Goal: Transaction & Acquisition: Purchase product/service

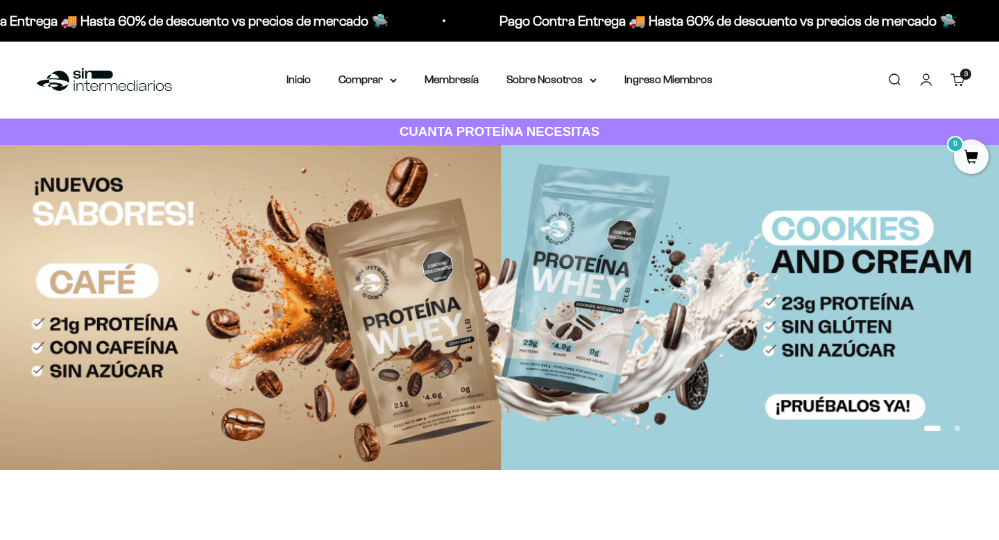
click at [954, 87] on link "Carrito 3 artículos 3" at bounding box center [957, 79] width 15 height 15
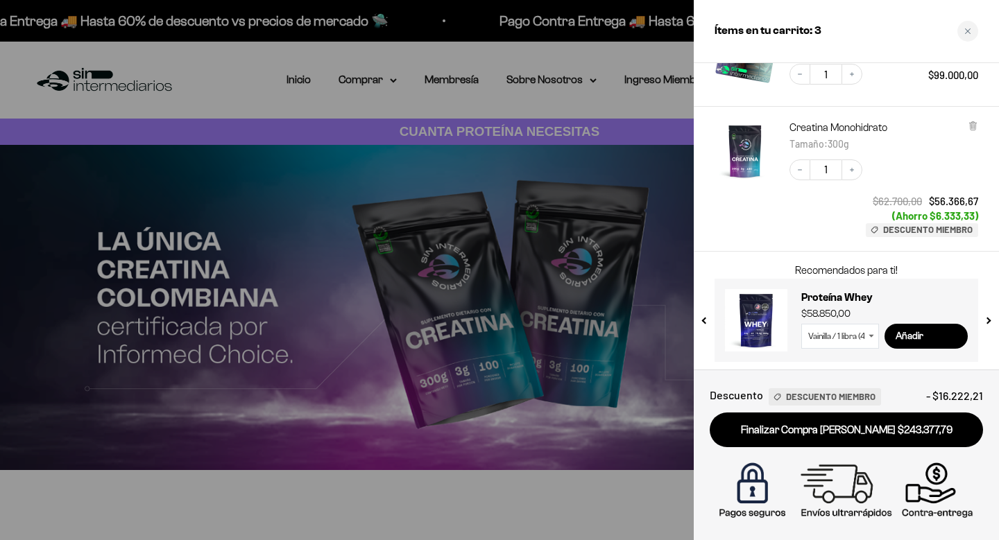
scroll to position [257, 0]
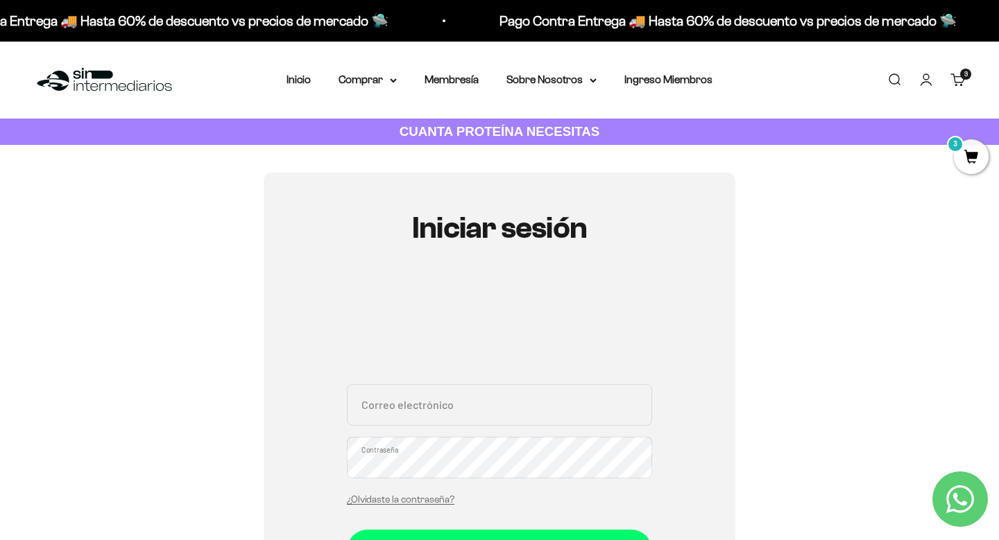
click at [961, 84] on link "Carrito 3 artículos 3" at bounding box center [957, 79] width 15 height 15
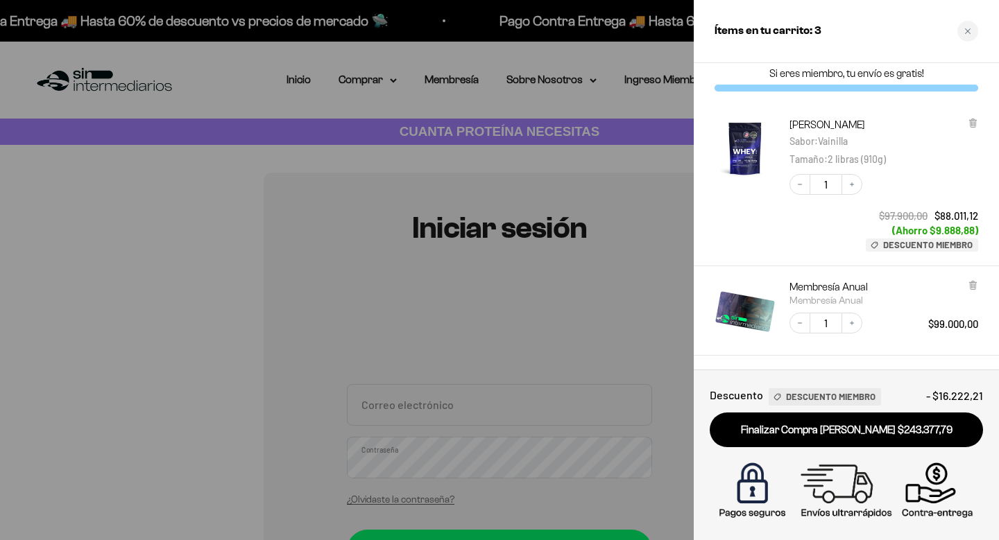
scroll to position [13, 0]
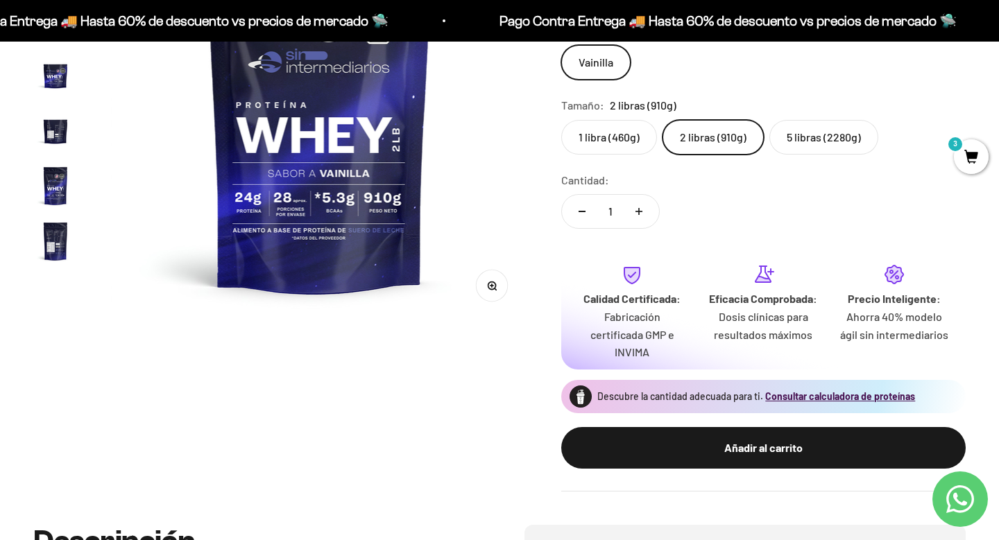
scroll to position [219, 0]
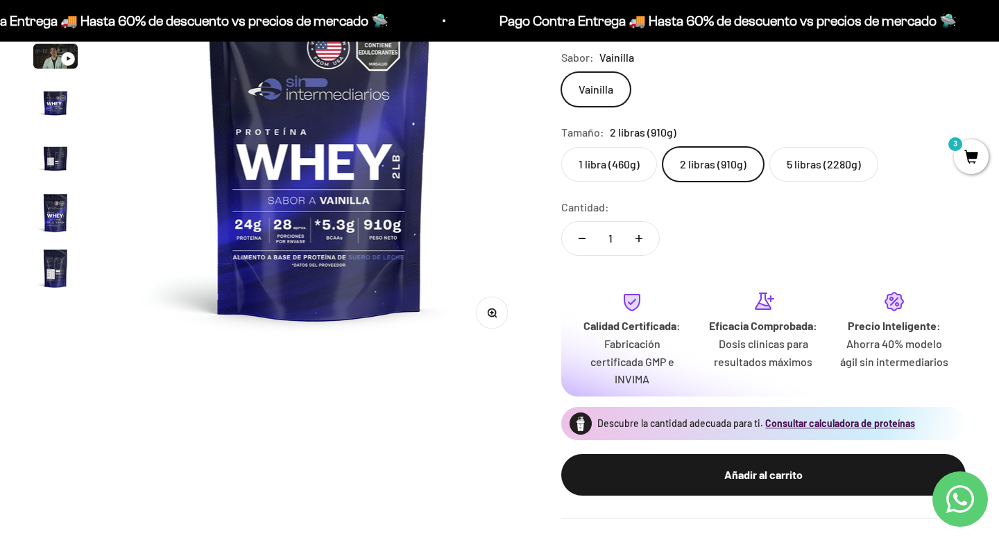
click at [54, 107] on img "Ir al artículo 4" at bounding box center [55, 102] width 44 height 44
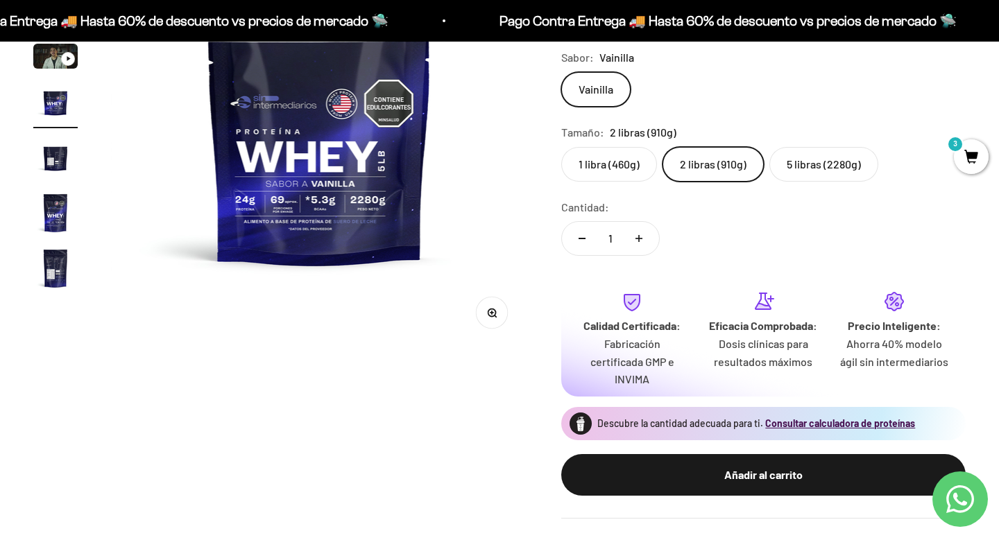
click at [58, 164] on img "Ir al artículo 5" at bounding box center [55, 157] width 44 height 44
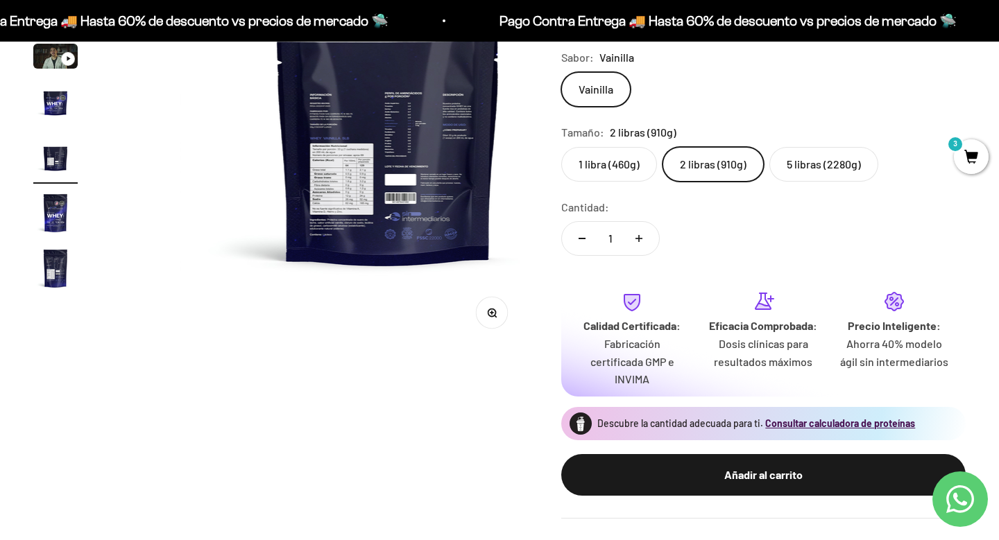
scroll to position [0, 1733]
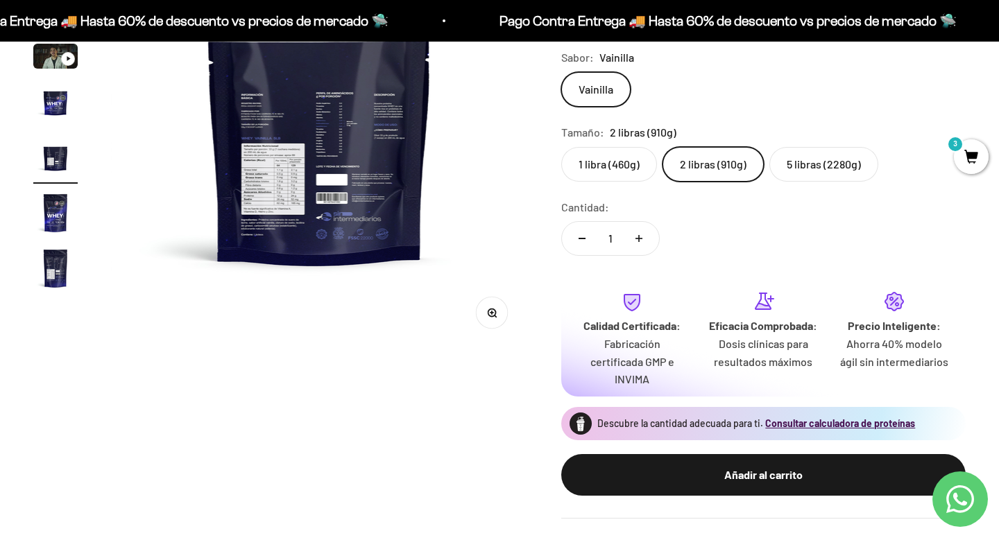
click at [282, 176] on img at bounding box center [319, 141] width 417 height 417
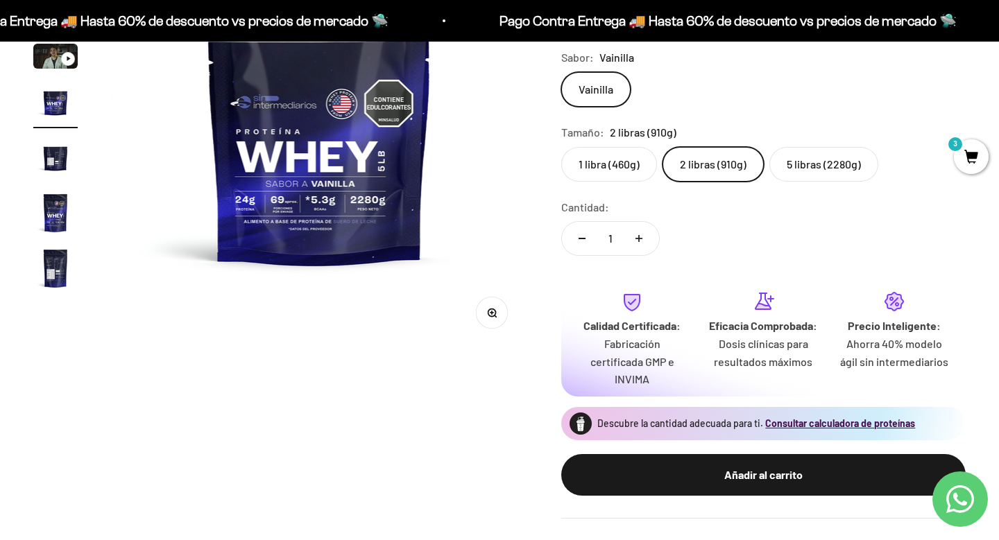
click at [49, 270] on img "Ir al artículo 7" at bounding box center [55, 268] width 44 height 44
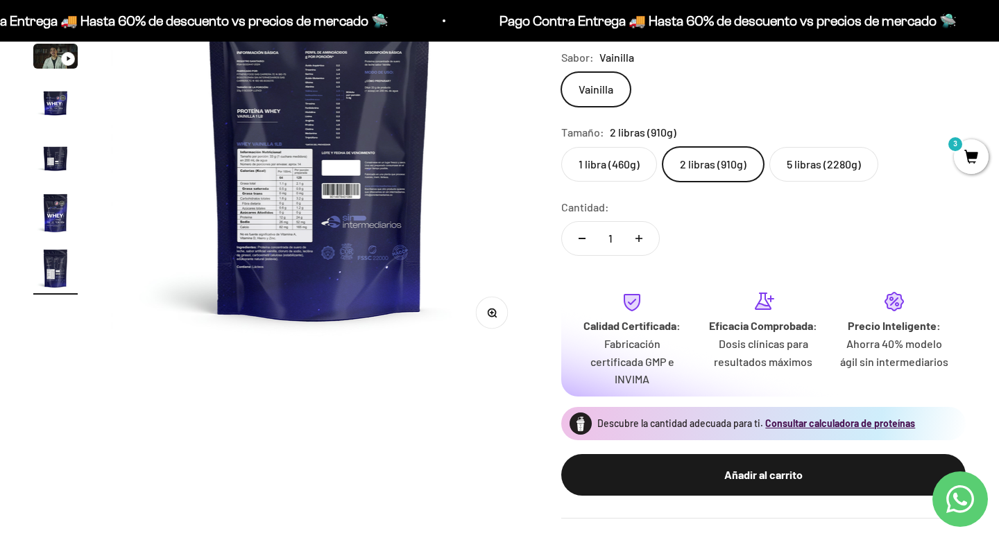
click at [518, 333] on img at bounding box center [319, 141] width 417 height 417
click at [492, 313] on icon "button" at bounding box center [491, 312] width 3 height 3
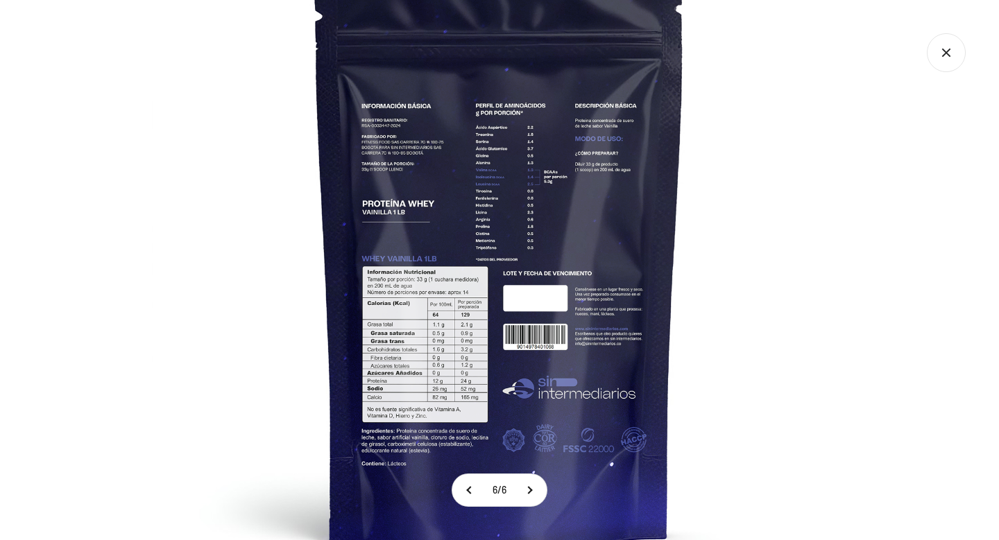
click at [457, 335] on img at bounding box center [499, 253] width 695 height 695
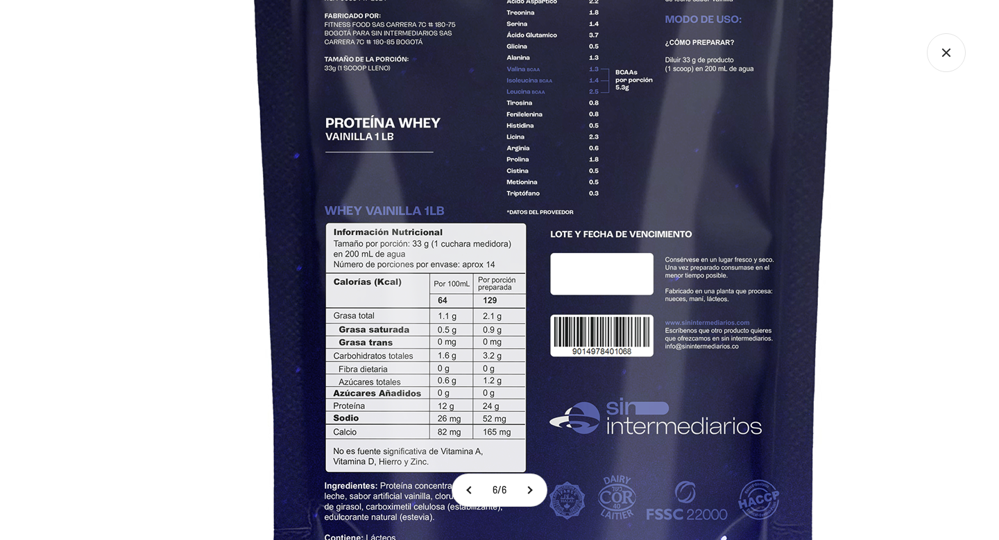
click at [457, 335] on img at bounding box center [544, 201] width 1109 height 1109
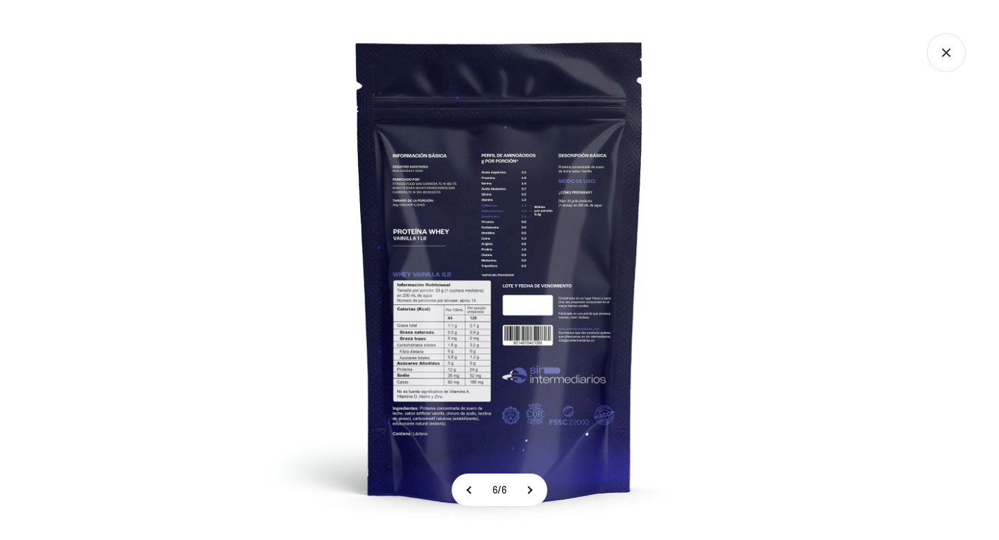
click at [457, 335] on img at bounding box center [500, 270] width 540 height 540
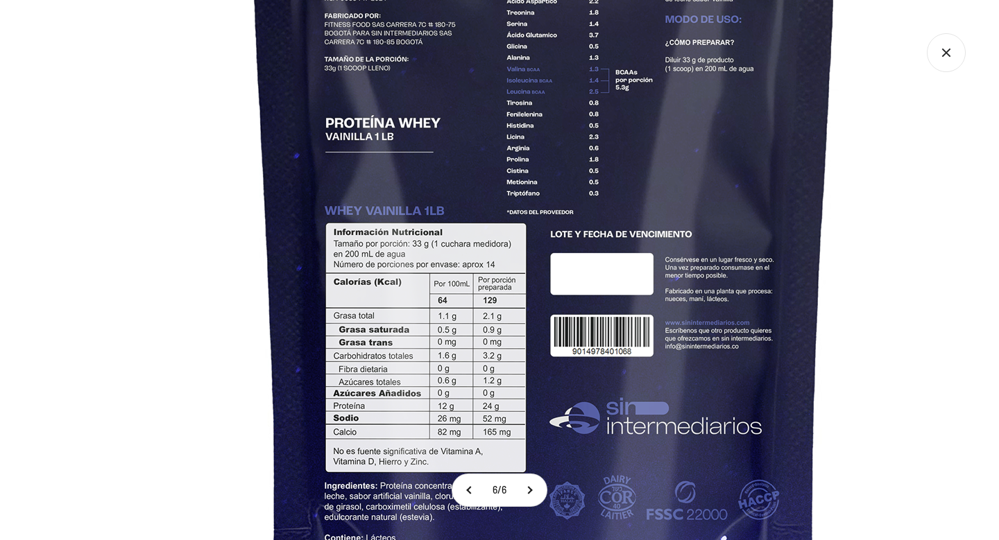
click at [457, 335] on img at bounding box center [544, 201] width 1109 height 1109
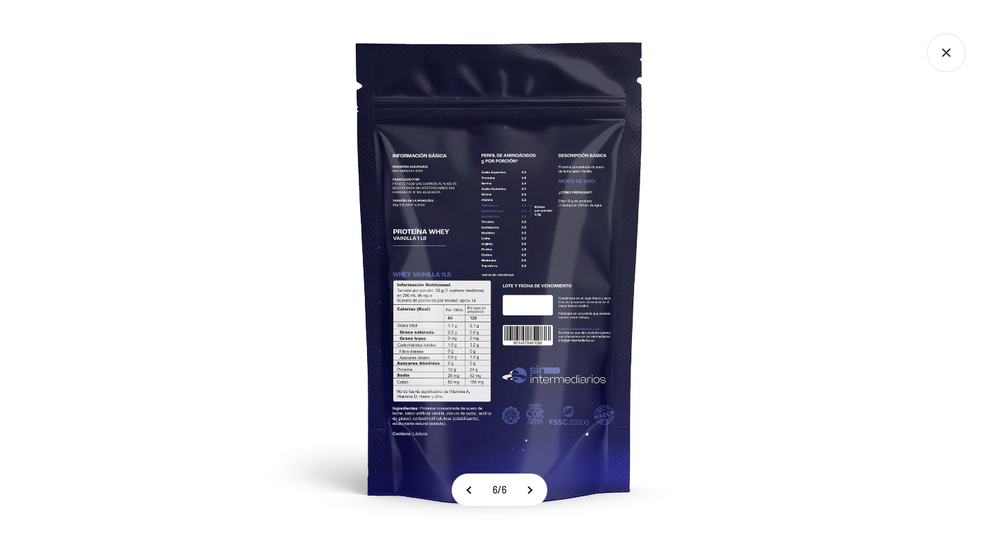
click at [457, 335] on img at bounding box center [500, 270] width 540 height 540
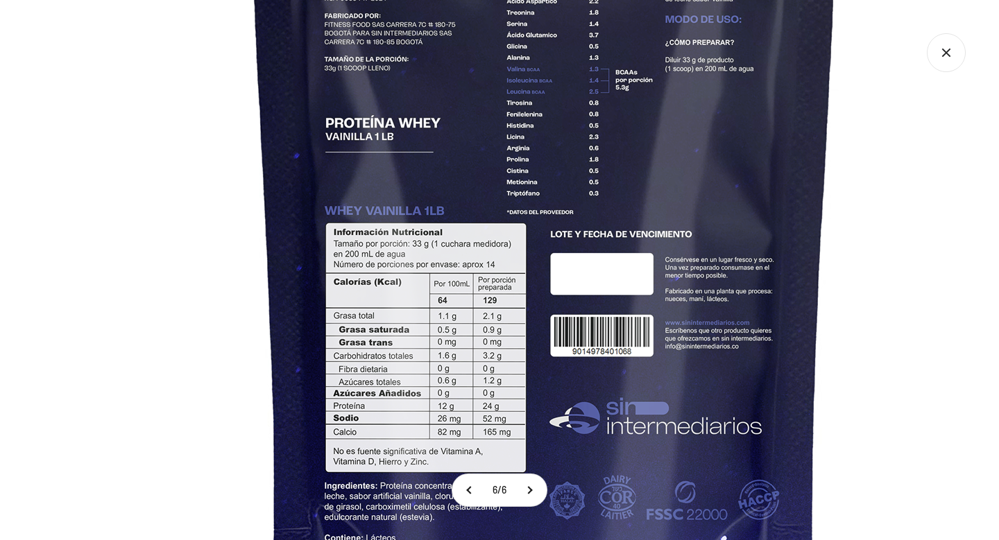
click at [457, 335] on img at bounding box center [544, 201] width 1109 height 1109
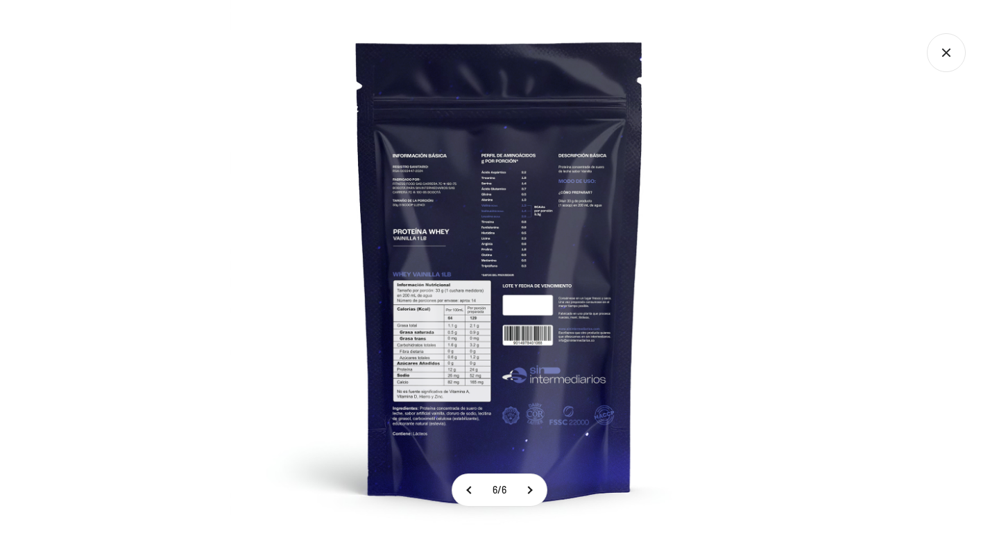
click at [457, 335] on img at bounding box center [500, 270] width 540 height 540
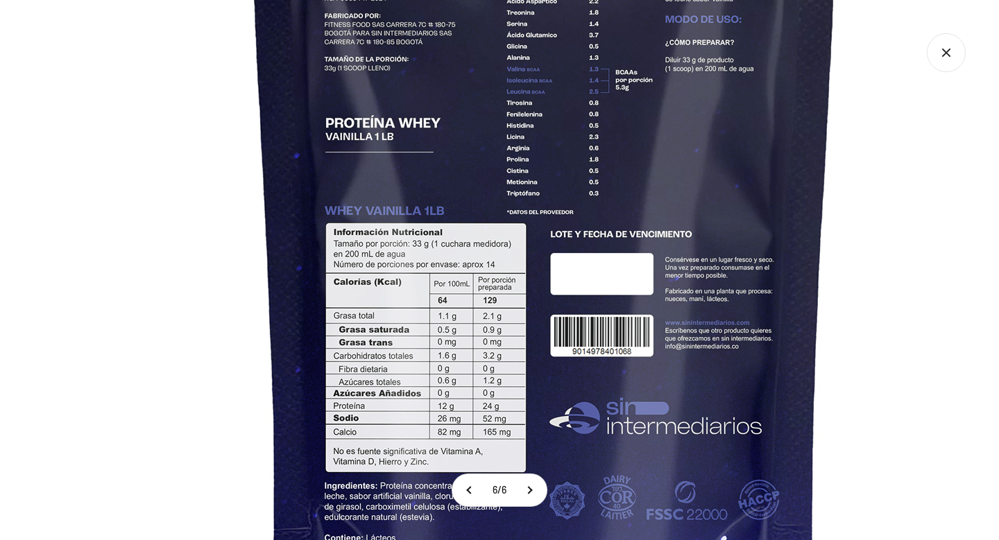
click at [457, 335] on img at bounding box center [544, 201] width 1109 height 1109
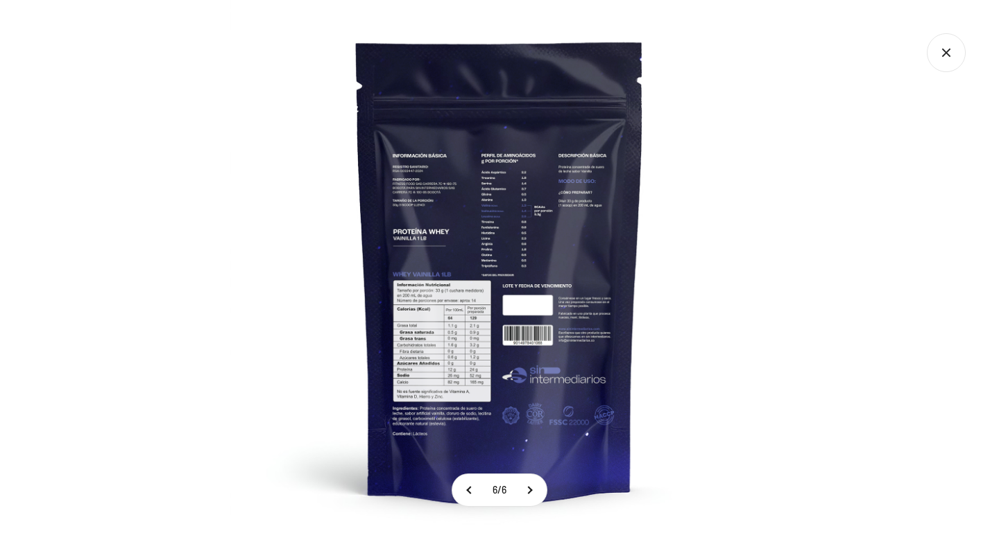
click at [949, 55] on icon "Cerrar galería" at bounding box center [946, 53] width 8 height 8
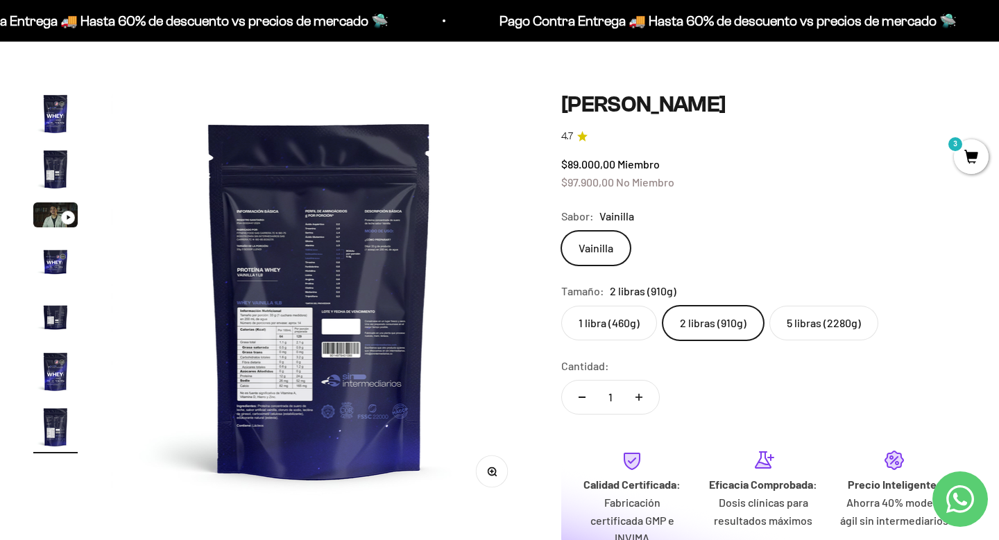
scroll to position [62, 0]
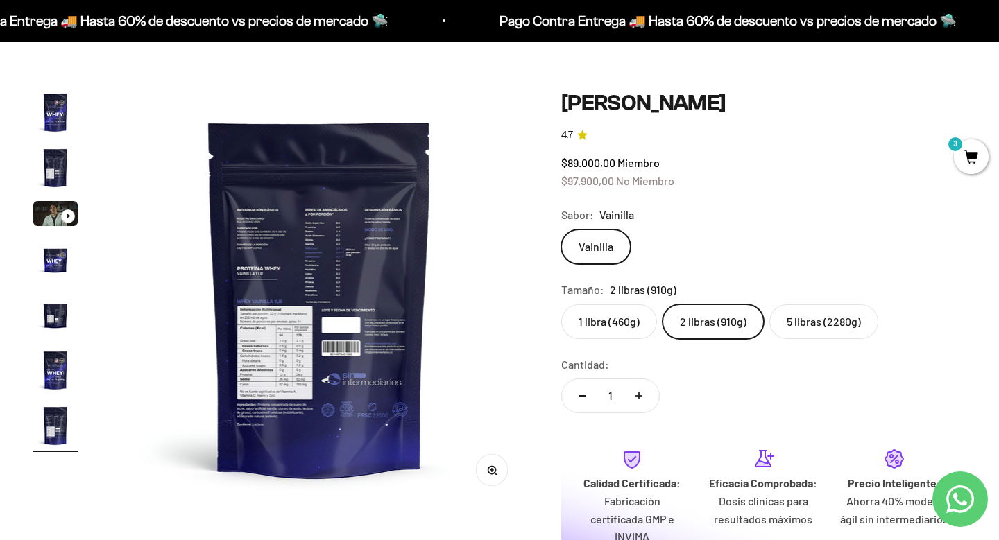
click at [807, 315] on label "5 libras (2280g)" at bounding box center [823, 321] width 109 height 35
click at [561, 304] on input "5 libras (2280g)" at bounding box center [560, 304] width 1 height 1
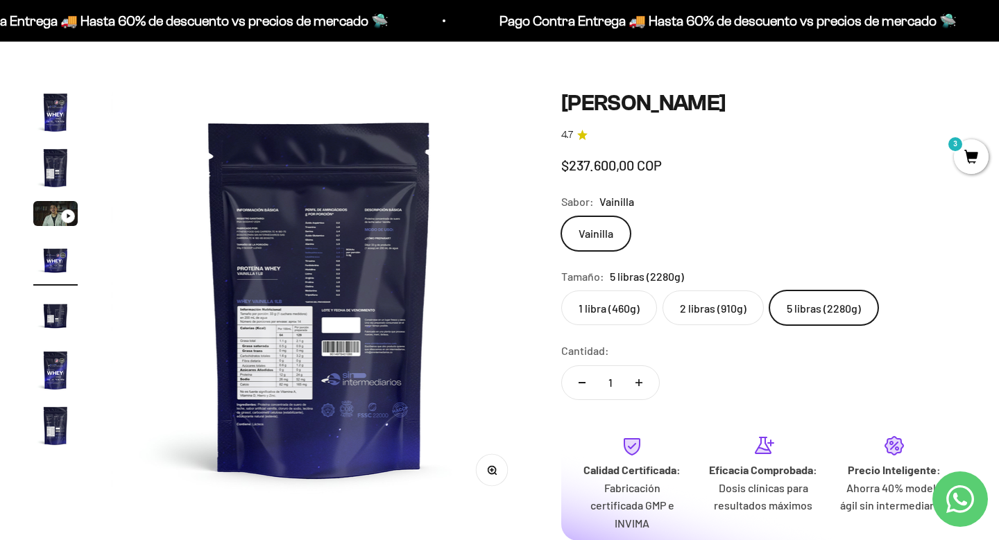
scroll to position [0, 1299]
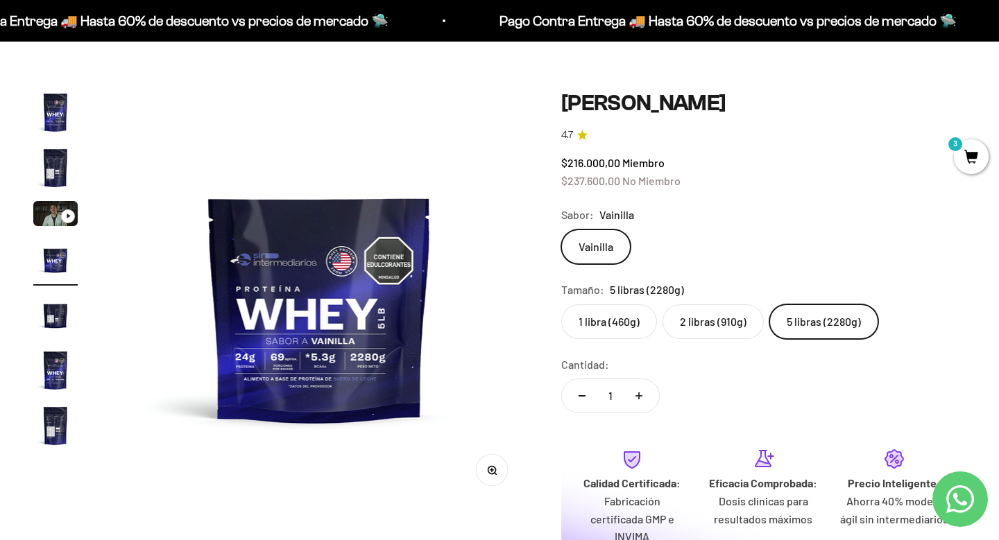
click at [53, 431] on img "Ir al artículo 7" at bounding box center [55, 426] width 44 height 44
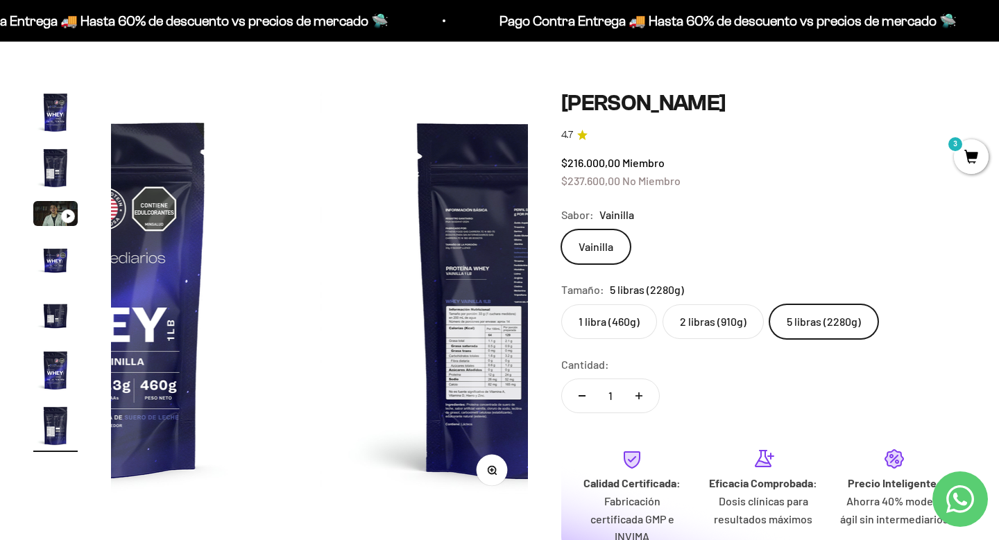
scroll to position [0, 2600]
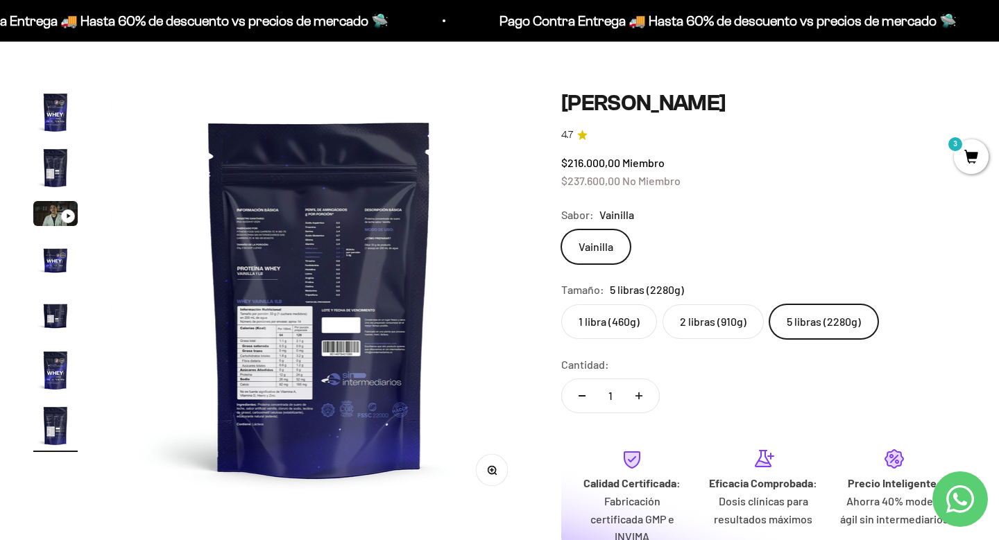
click at [493, 478] on button "Zoom" at bounding box center [491, 470] width 31 height 31
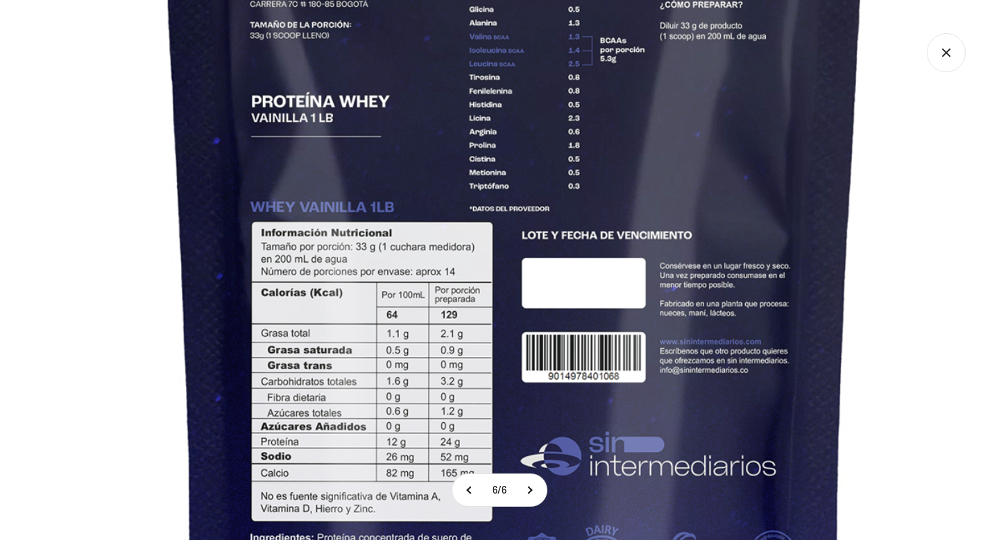
click at [455, 316] on img at bounding box center [514, 196] width 1334 height 1334
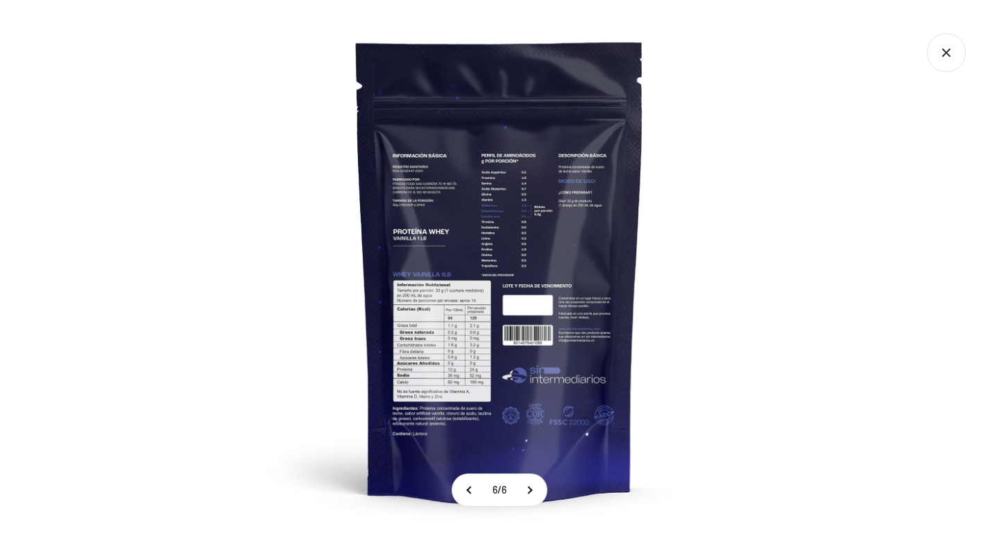
click at [938, 64] on icon "Cerrar galería" at bounding box center [945, 52] width 39 height 39
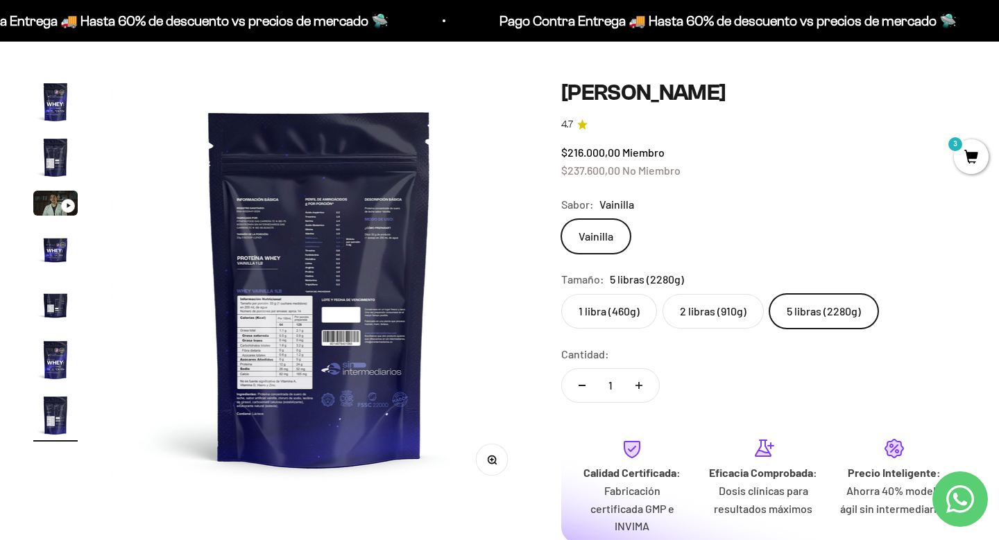
scroll to position [73, 0]
click at [952, 502] on icon "Contact us on WhatsApp" at bounding box center [960, 499] width 28 height 28
click at [47, 105] on img "Ir al artículo 1" at bounding box center [55, 101] width 44 height 44
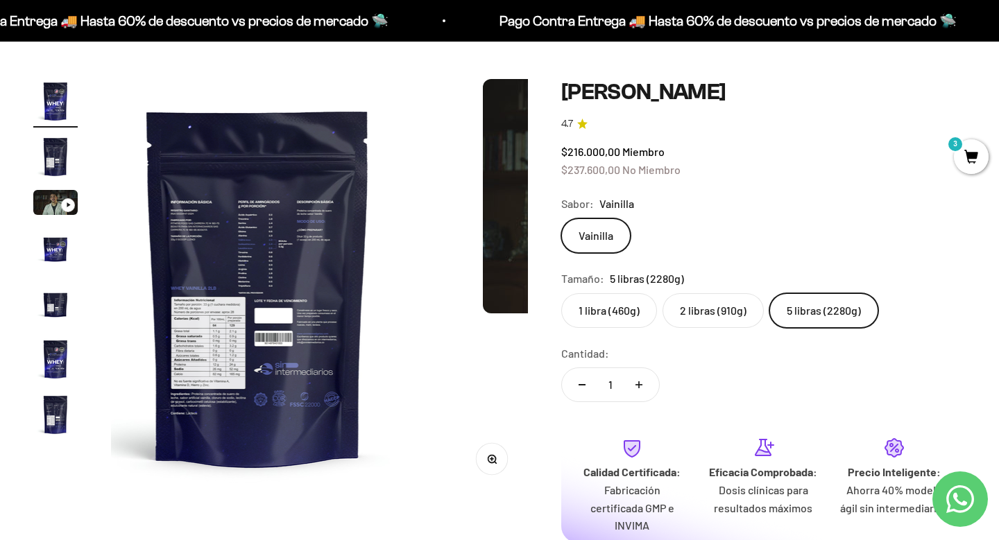
scroll to position [0, 0]
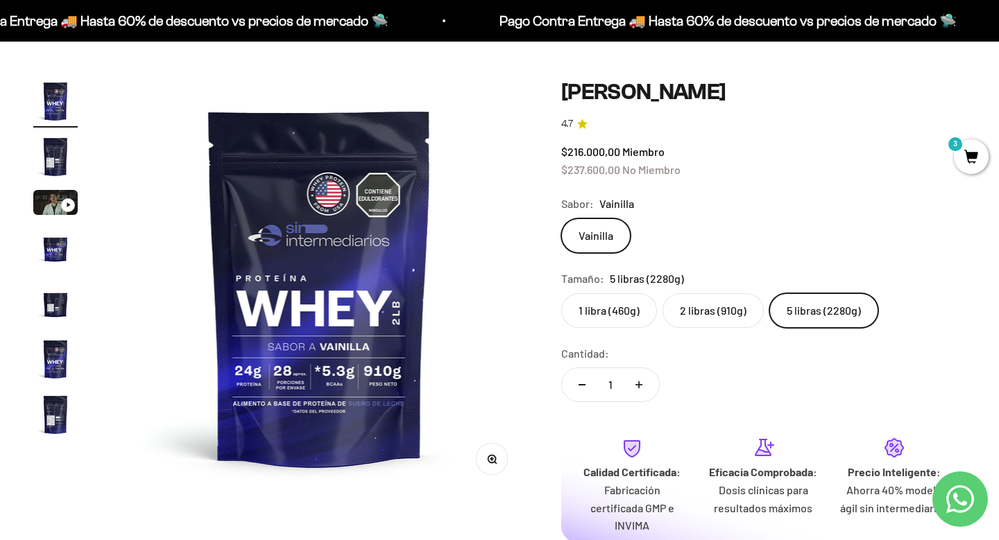
click at [55, 157] on img "Ir al artículo 2" at bounding box center [55, 157] width 44 height 44
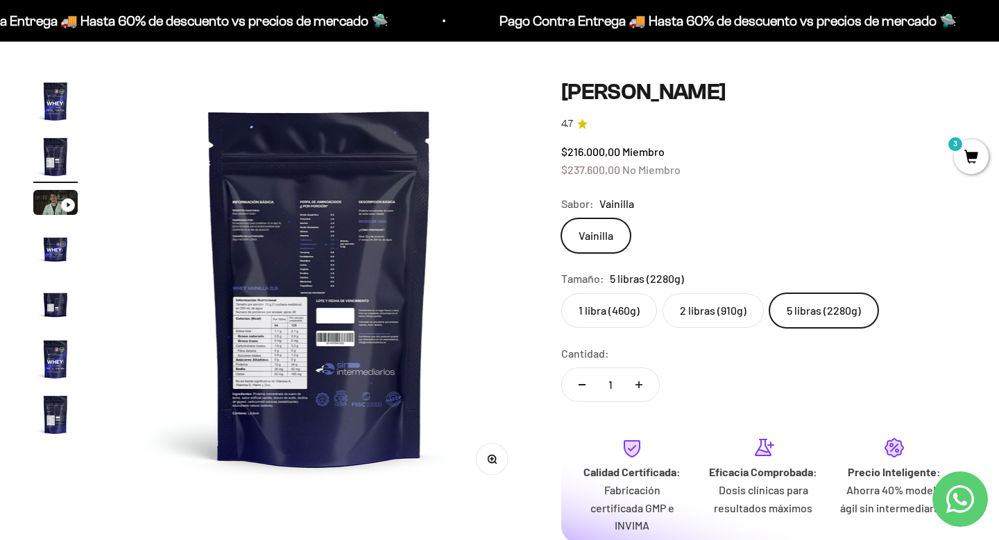
click at [846, 308] on label "5 libras (2280g)" at bounding box center [823, 310] width 109 height 35
click at [561, 293] on input "5 libras (2280g)" at bounding box center [560, 293] width 1 height 1
click at [963, 143] on span "3" at bounding box center [970, 156] width 35 height 35
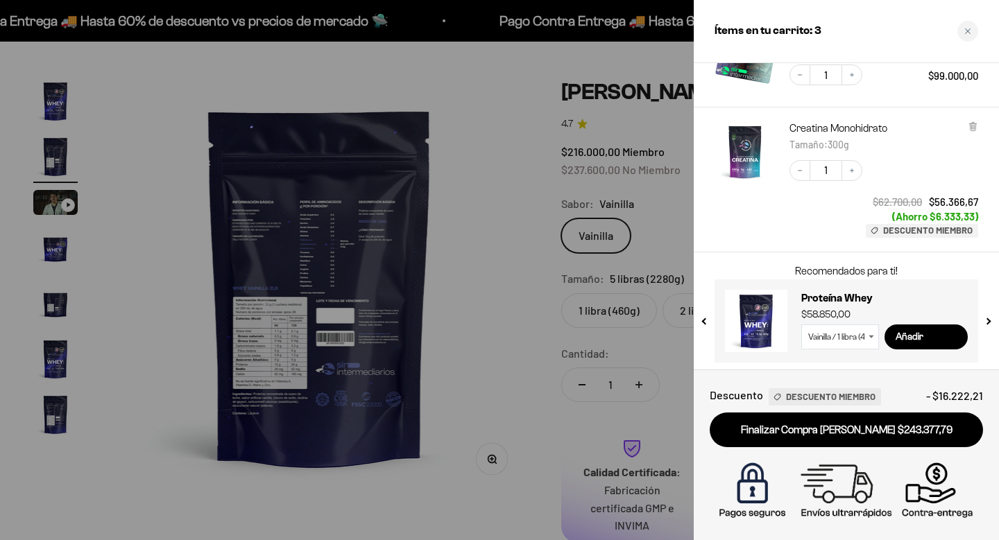
scroll to position [253, 0]
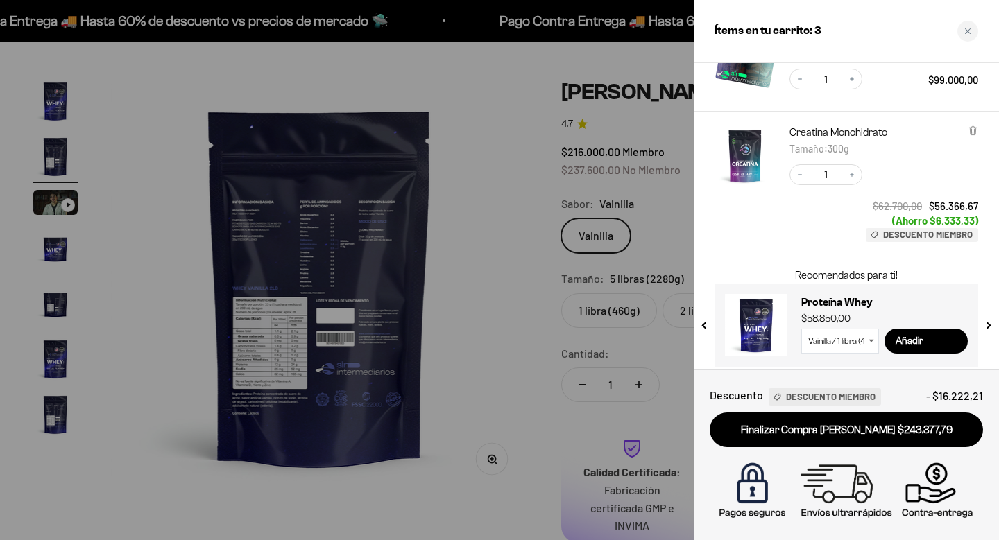
click at [750, 161] on img "Creatina Monohidrato - 300g" at bounding box center [744, 156] width 61 height 61
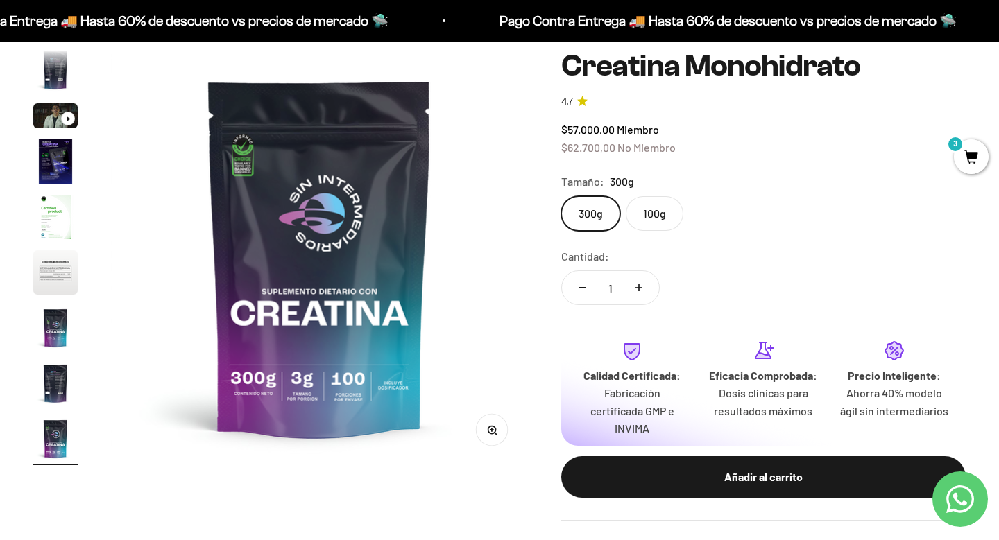
scroll to position [130, 0]
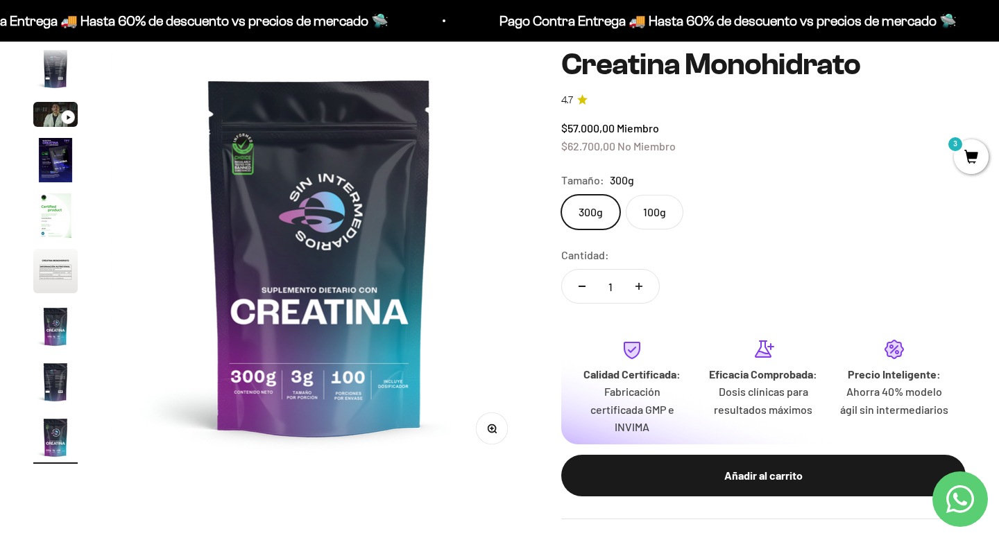
click at [447, 223] on img at bounding box center [319, 256] width 417 height 417
click at [399, 244] on img at bounding box center [319, 256] width 417 height 417
click at [394, 245] on img at bounding box center [319, 256] width 417 height 417
click at [329, 269] on img at bounding box center [319, 256] width 417 height 417
click at [583, 224] on label "300g" at bounding box center [590, 212] width 59 height 35
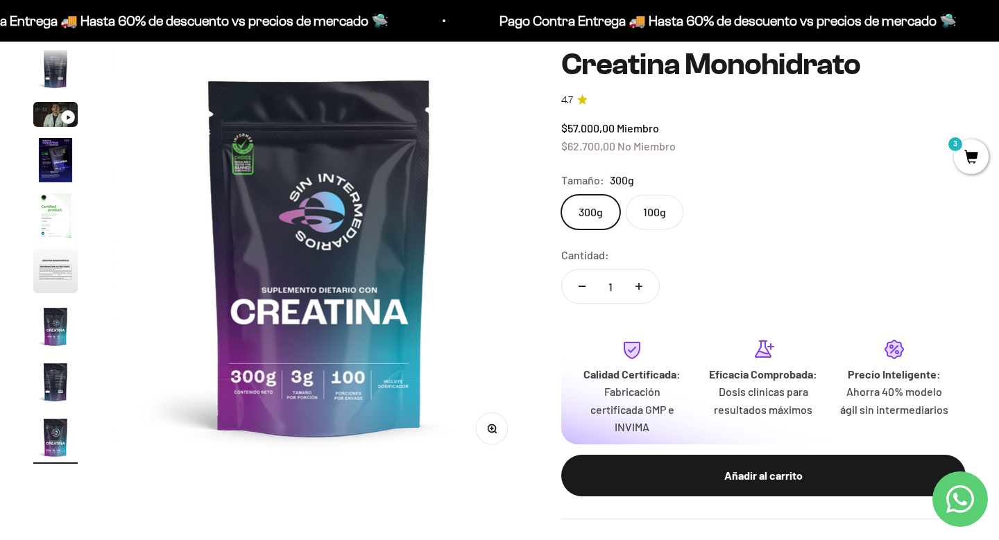
click at [561, 195] on input "300g" at bounding box center [560, 194] width 1 height 1
click at [583, 224] on label "300g" at bounding box center [590, 212] width 59 height 35
click at [561, 195] on input "300g" at bounding box center [560, 194] width 1 height 1
click at [486, 216] on img at bounding box center [319, 256] width 417 height 417
click at [390, 209] on img at bounding box center [319, 256] width 417 height 417
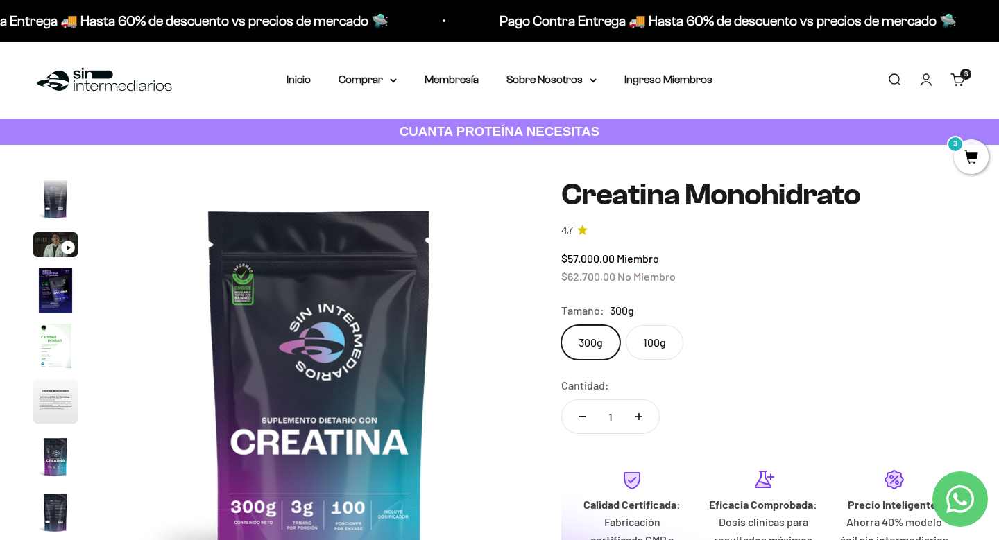
scroll to position [0, 0]
click at [51, 214] on img "Ir al artículo 2" at bounding box center [55, 199] width 44 height 44
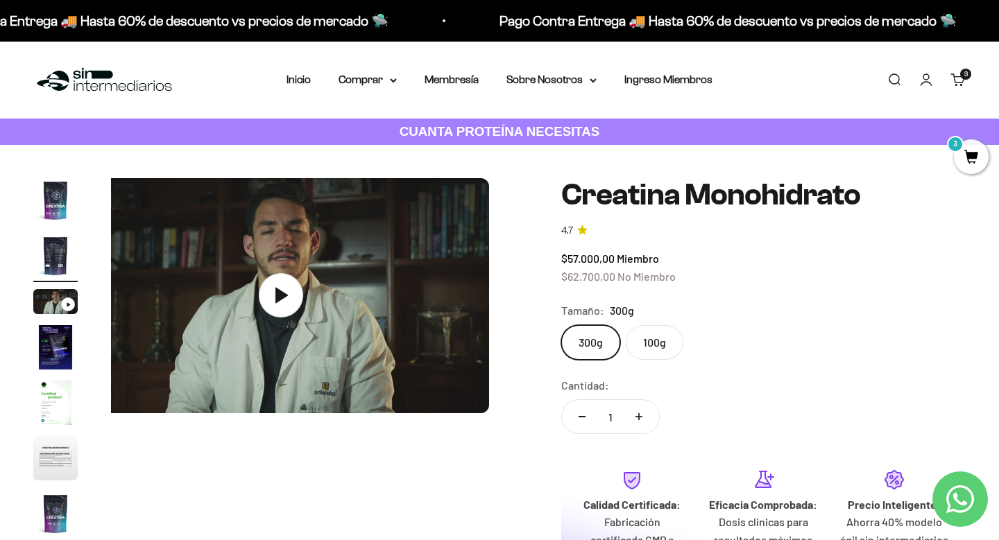
scroll to position [0, 433]
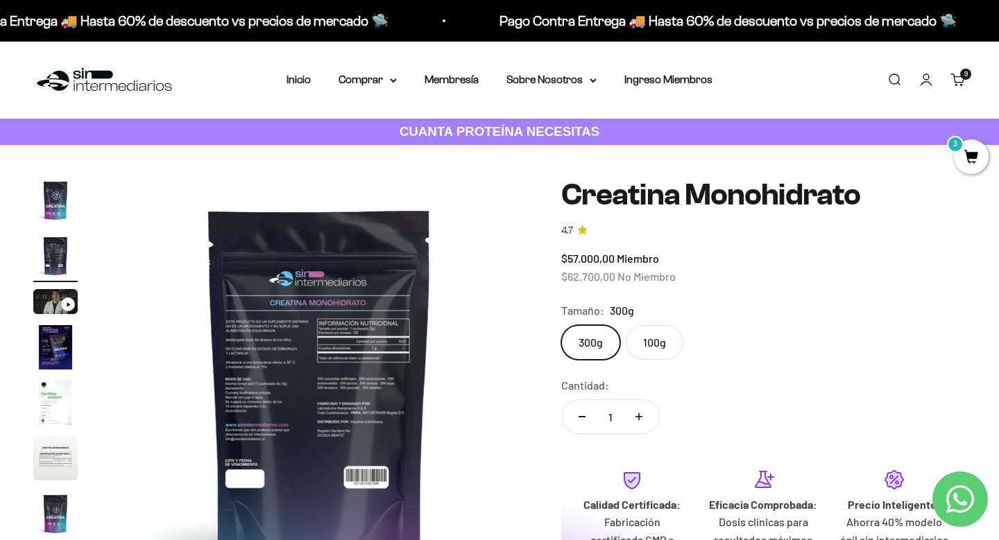
click at [369, 359] on img at bounding box center [319, 386] width 417 height 417
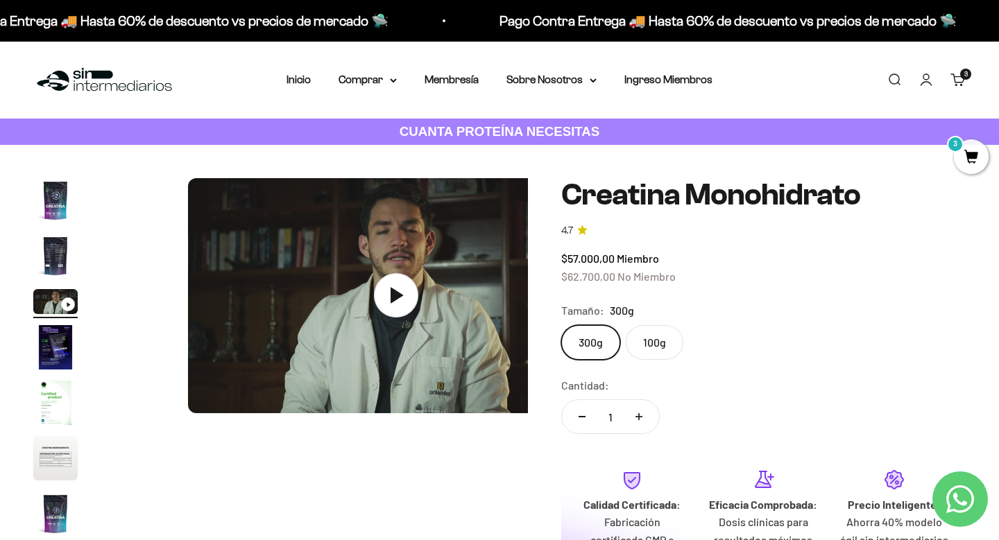
scroll to position [0, 867]
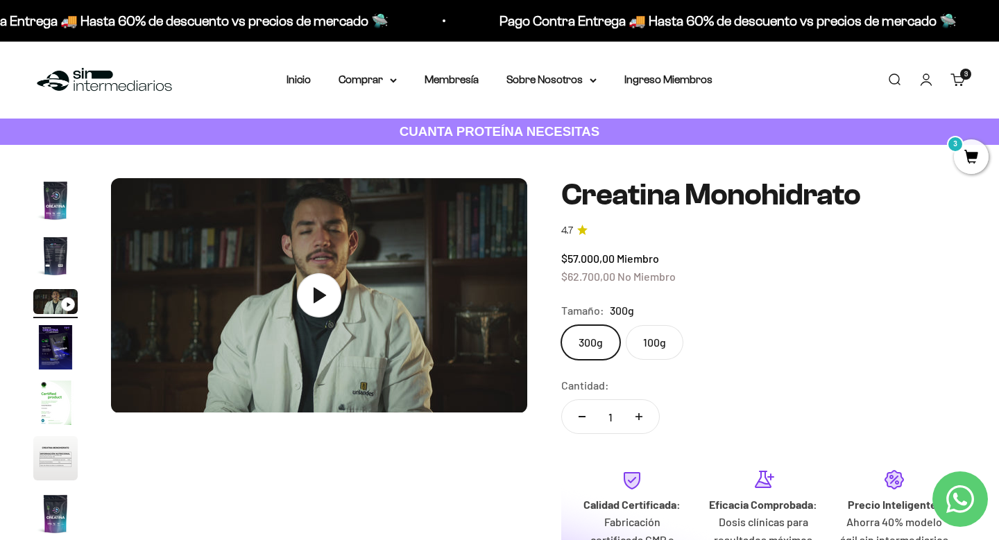
click at [59, 273] on img "Ir al artículo 2" at bounding box center [55, 256] width 44 height 44
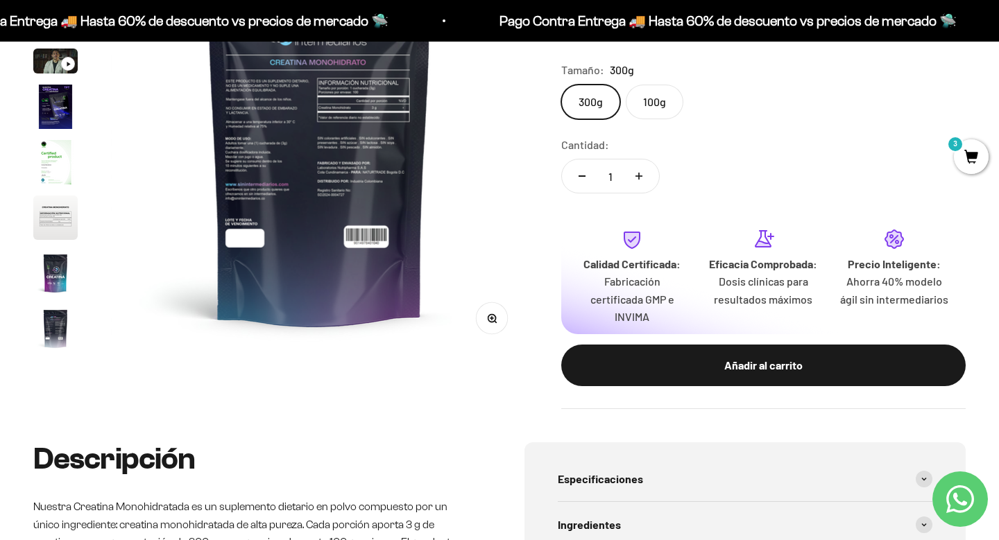
scroll to position [245, 0]
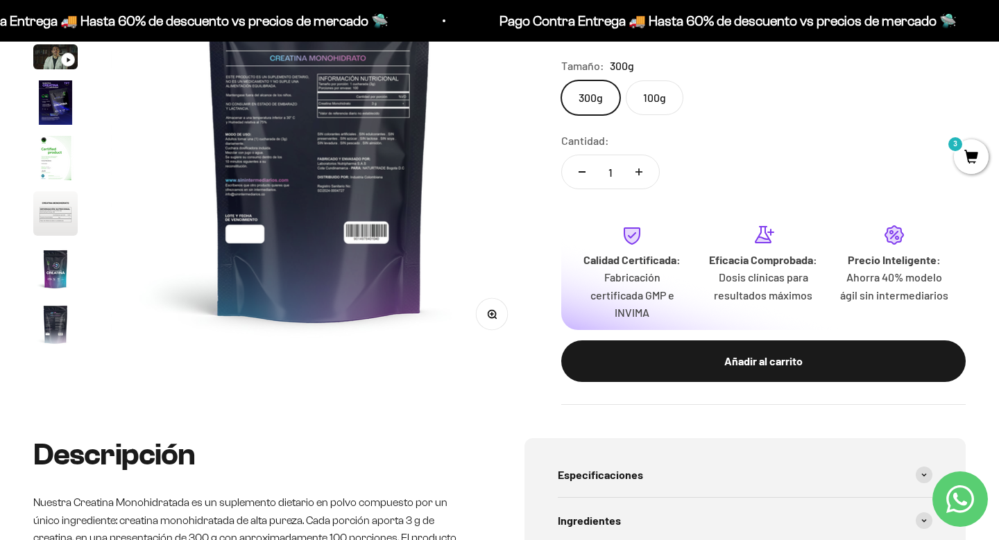
click at [489, 322] on button "Zoom" at bounding box center [491, 314] width 31 height 31
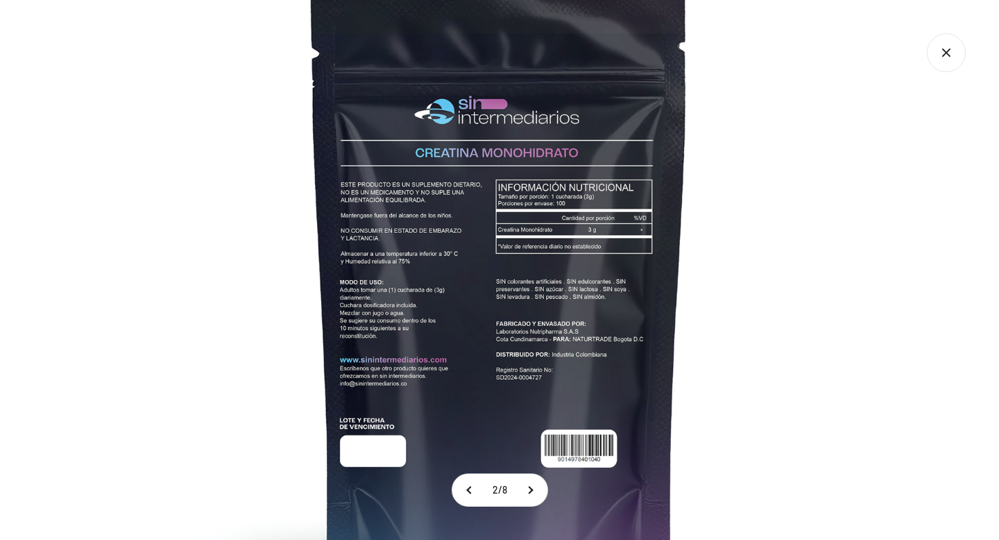
click at [944, 45] on icon "Cerrar galería" at bounding box center [945, 52] width 39 height 39
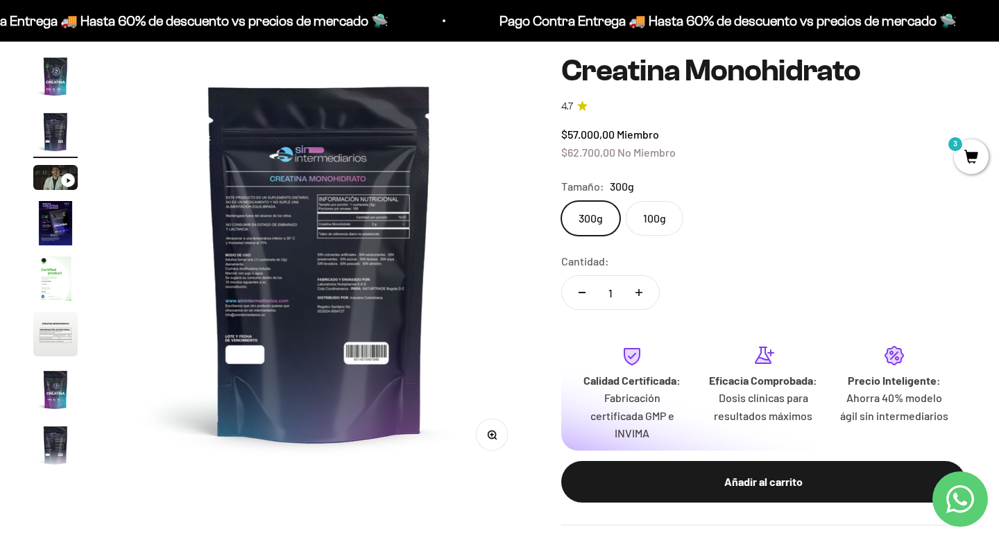
scroll to position [121, 0]
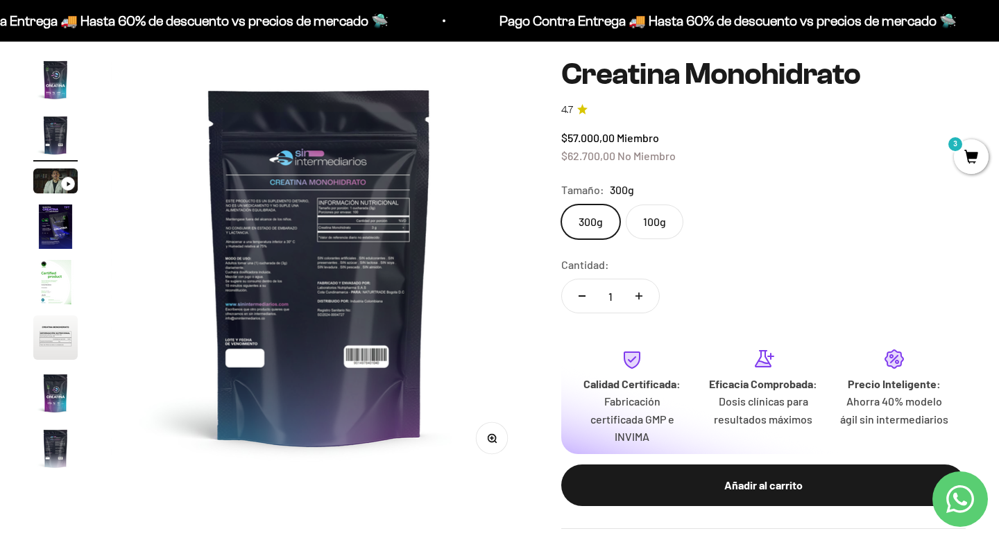
click at [971, 166] on span "3" at bounding box center [970, 156] width 35 height 35
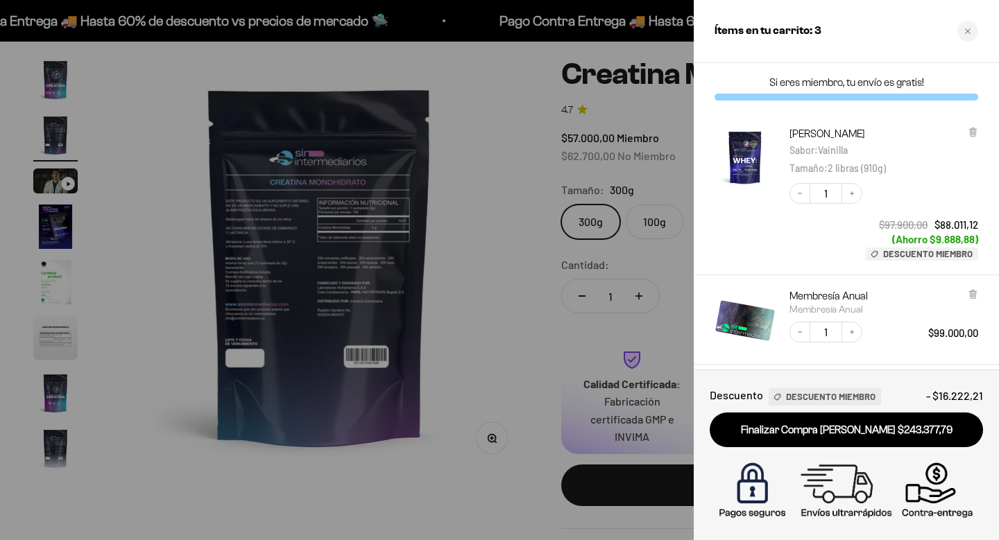
click at [739, 151] on img "Proteína Whey - Vainilla - Vainilla / 2 libras (910g)" at bounding box center [744, 157] width 61 height 61
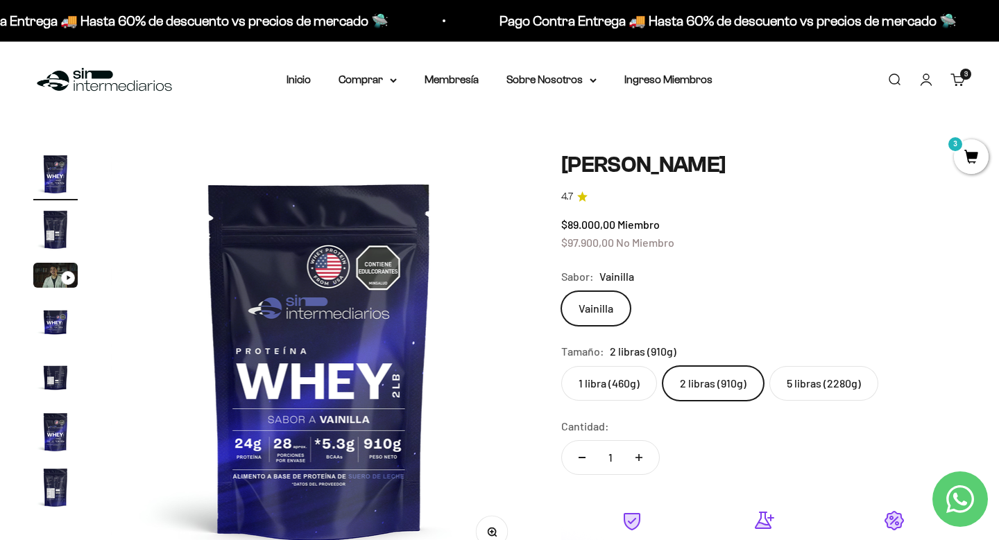
click at [820, 383] on label "5 libras (2280g)" at bounding box center [823, 383] width 109 height 35
click at [561, 366] on input "5 libras (2280g)" at bounding box center [560, 365] width 1 height 1
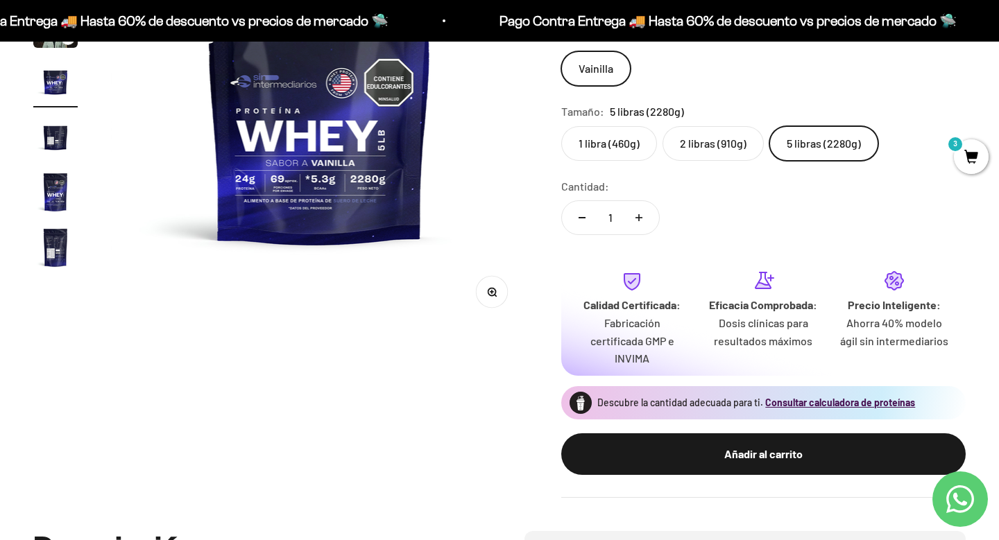
scroll to position [241, 0]
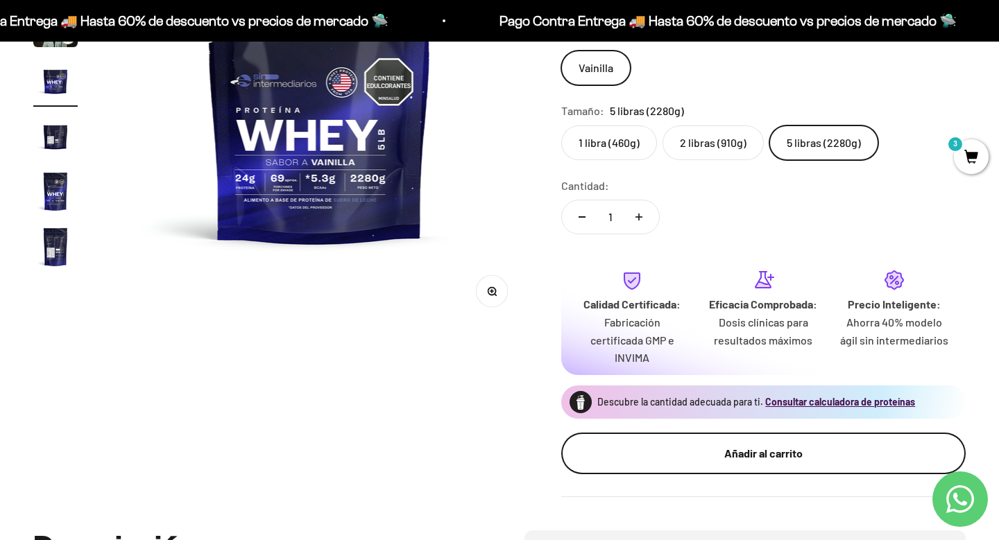
click at [705, 449] on div "Añadir al carrito" at bounding box center [763, 453] width 349 height 18
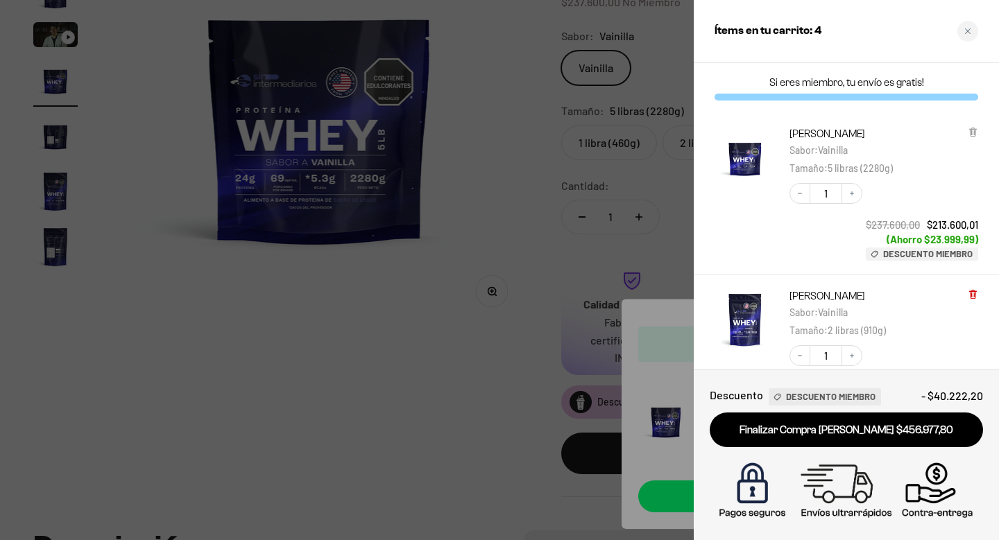
click at [976, 289] on icon at bounding box center [972, 294] width 10 height 10
